Goal: Task Accomplishment & Management: Use online tool/utility

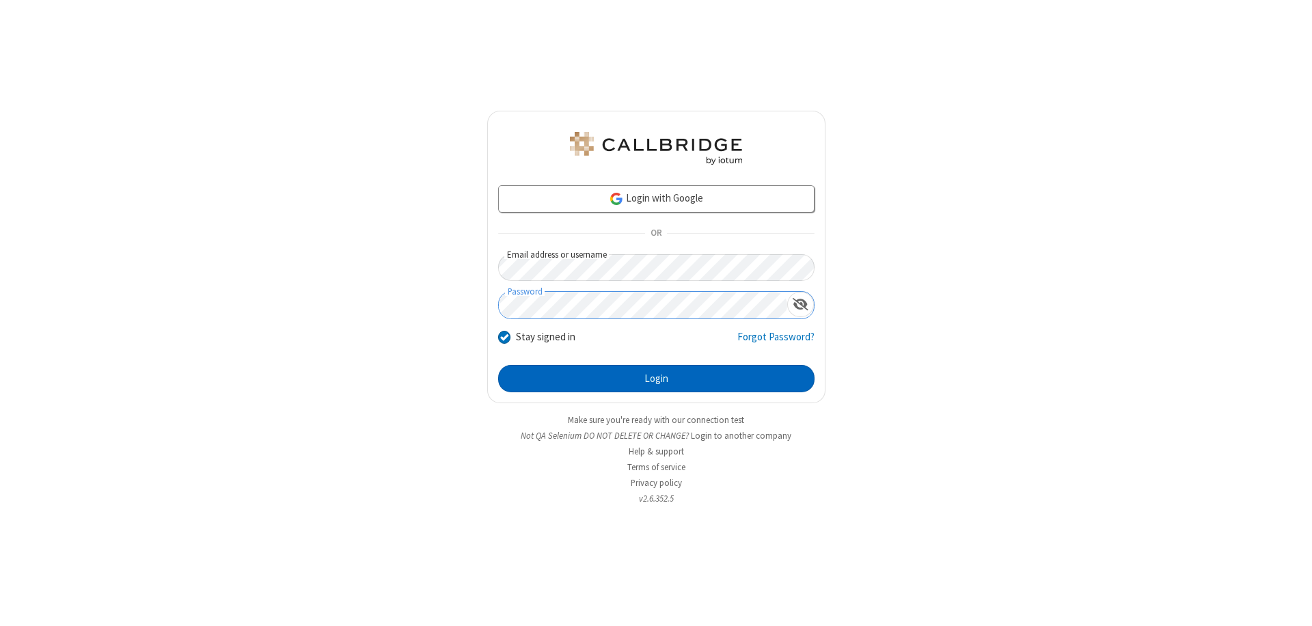
click at [656, 379] on button "Login" at bounding box center [656, 378] width 316 height 27
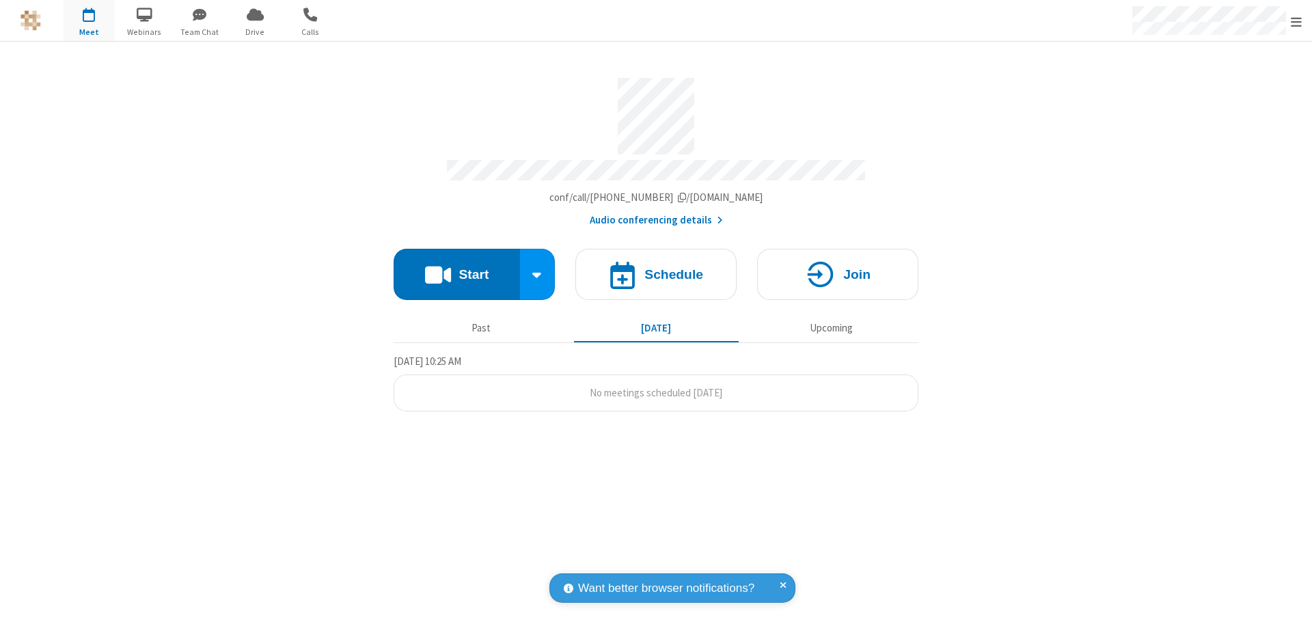
click at [456, 268] on button "Start" at bounding box center [457, 274] width 126 height 51
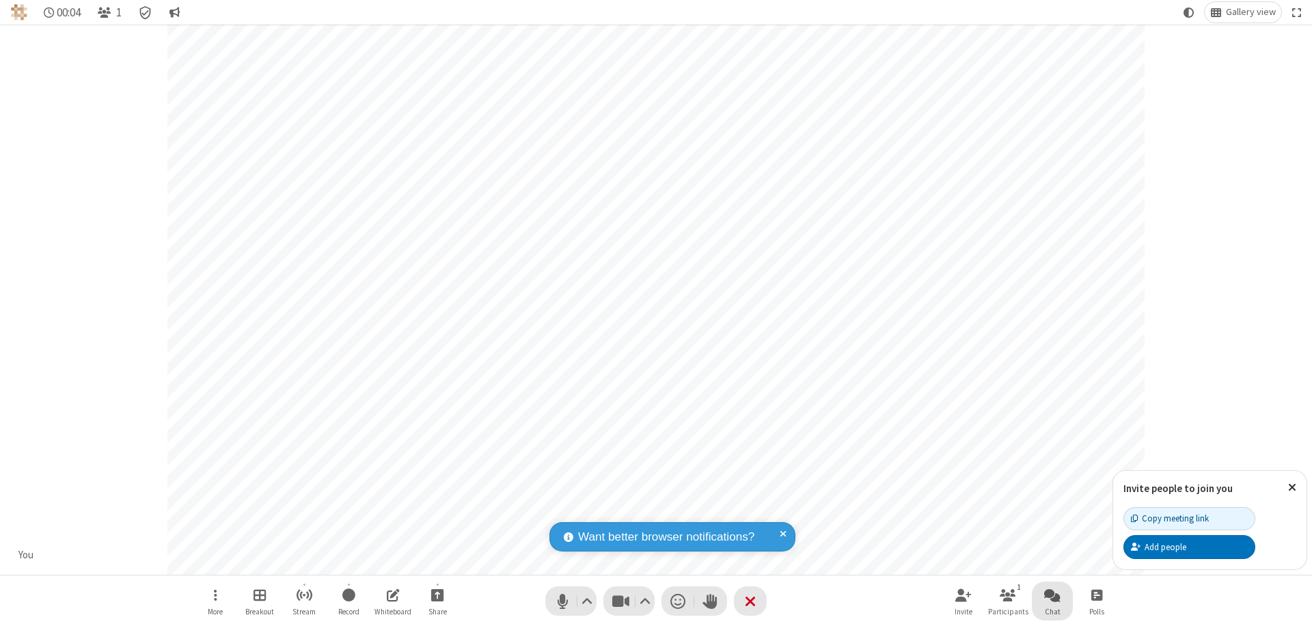
click at [1052, 594] on span "Open chat" at bounding box center [1052, 594] width 16 height 17
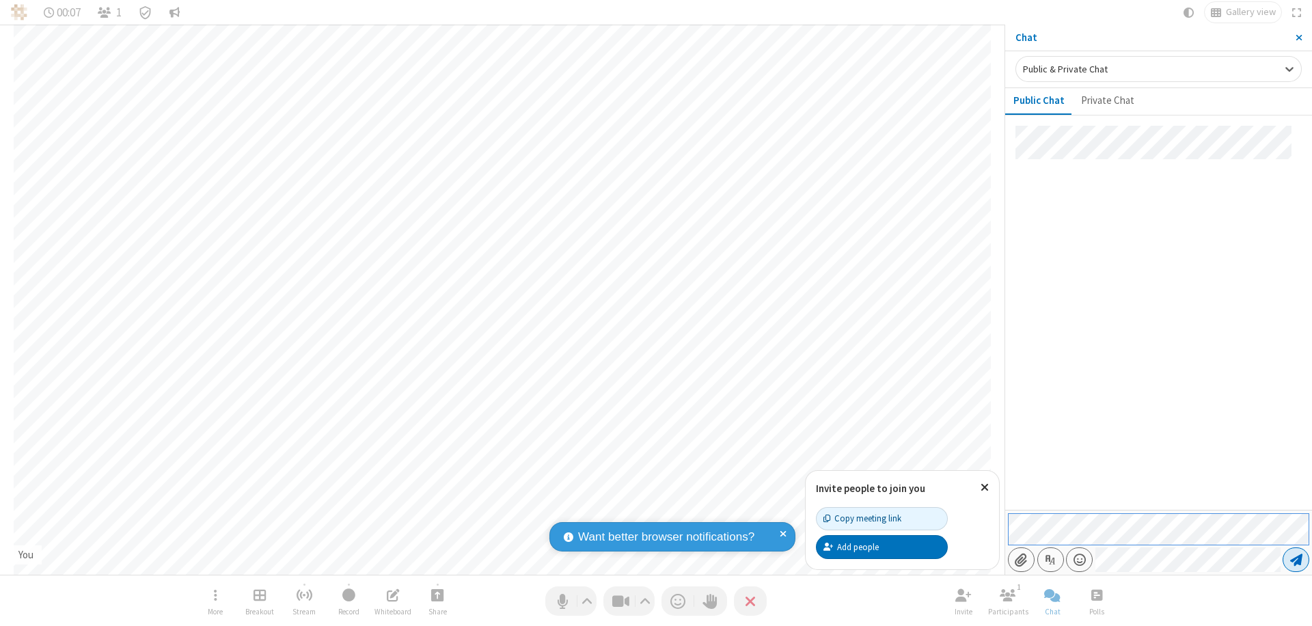
click at [1295, 560] on span "Send message" at bounding box center [1296, 560] width 12 height 14
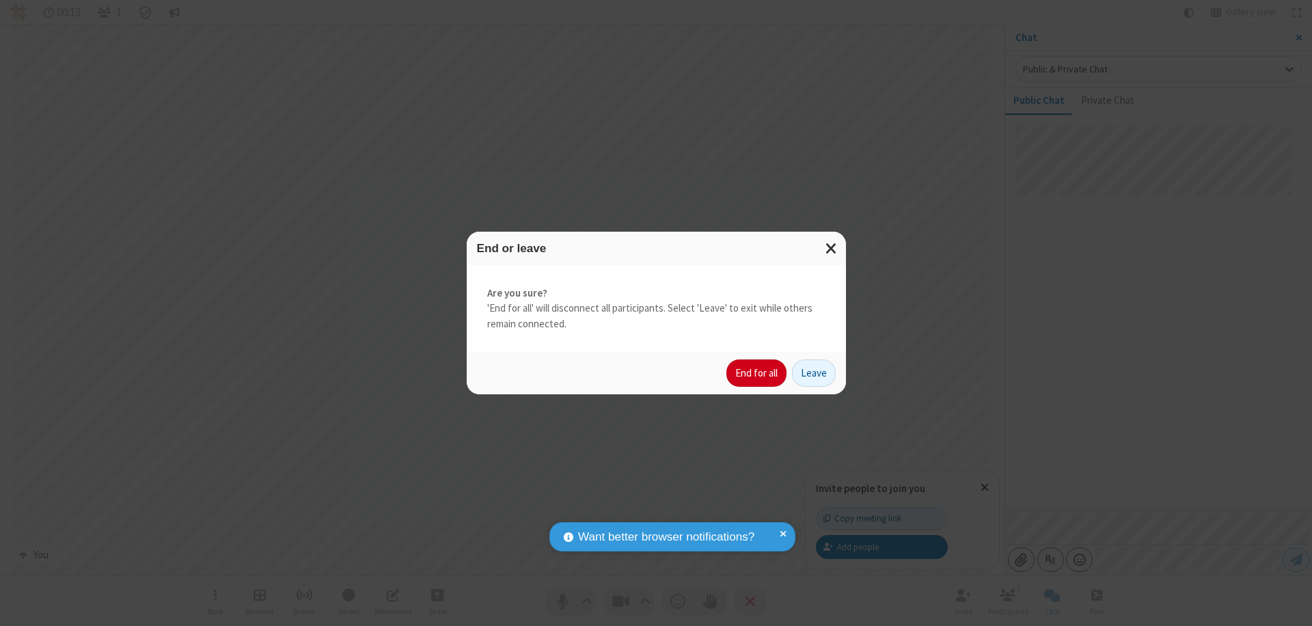
click at [757, 373] on button "End for all" at bounding box center [756, 372] width 60 height 27
